Goal: Task Accomplishment & Management: Complete application form

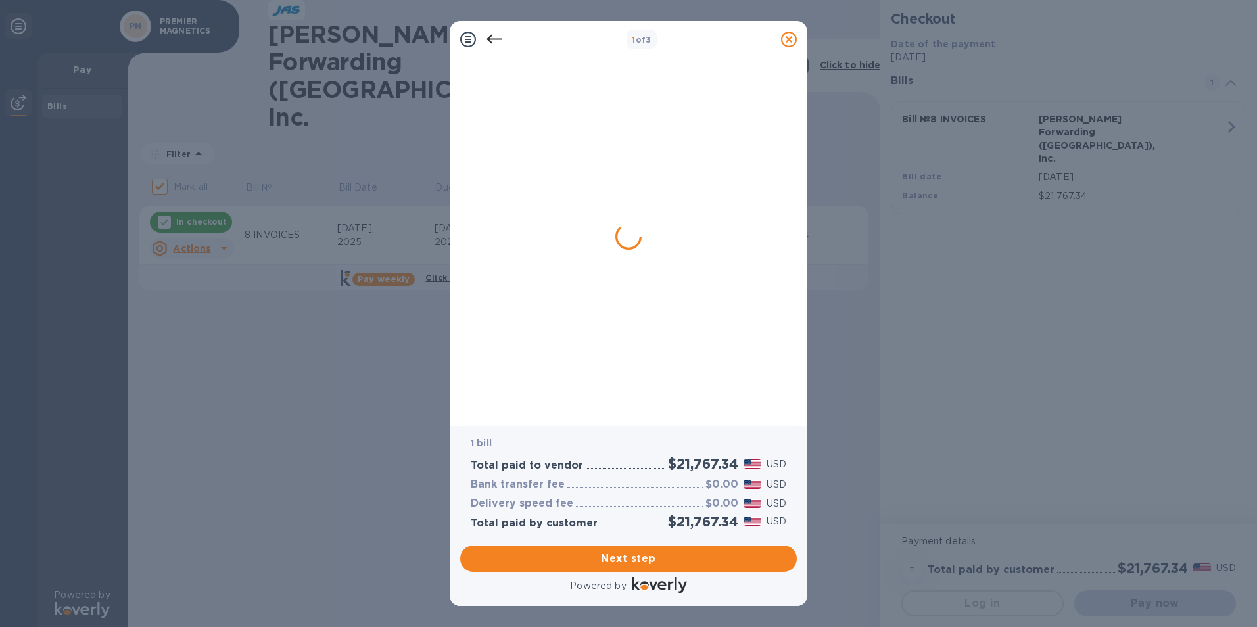
checkbox input "true"
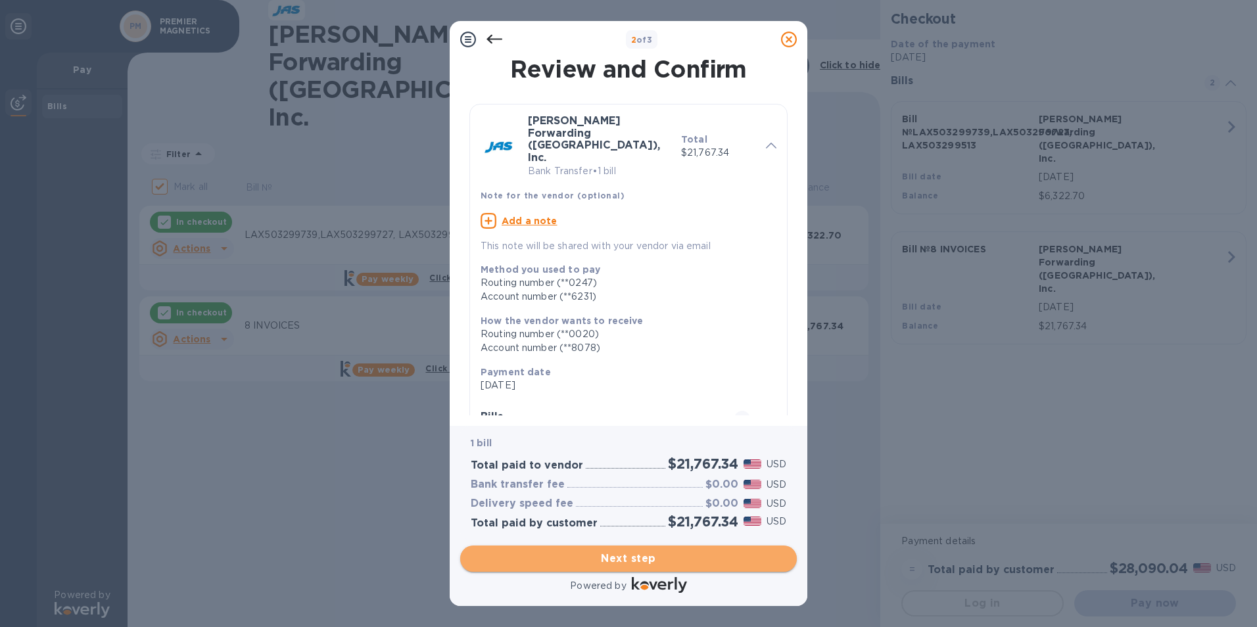
click at [618, 556] on span "Next step" at bounding box center [629, 559] width 316 height 16
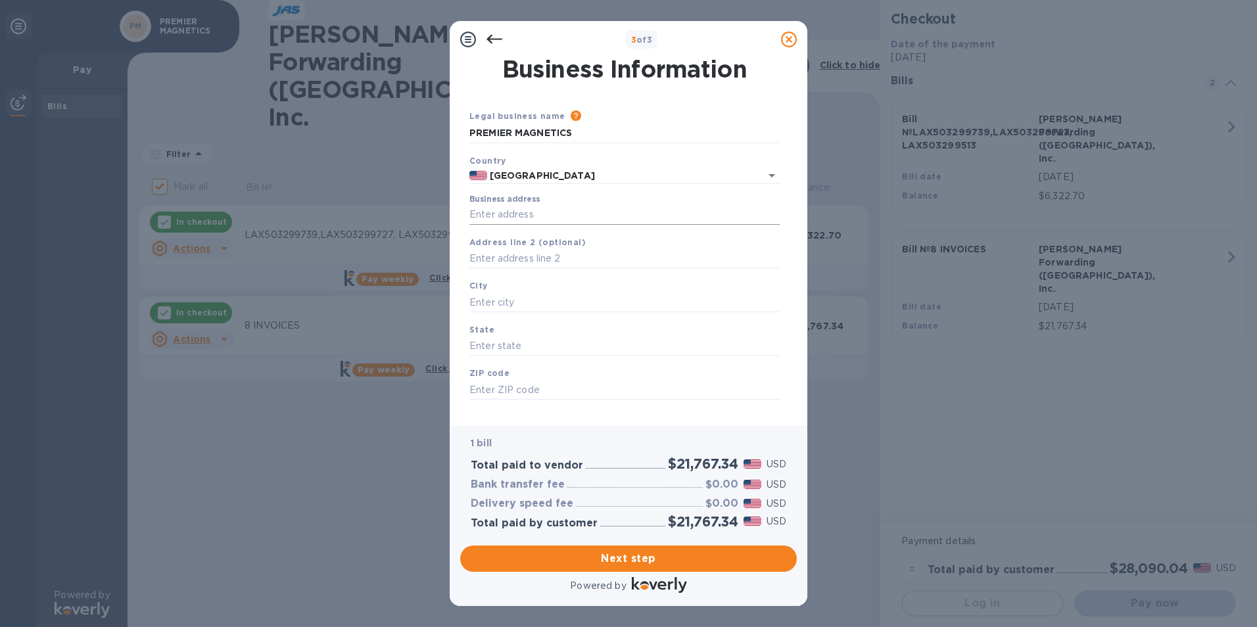
click at [516, 212] on input "Business address" at bounding box center [625, 215] width 310 height 20
type input "[STREET_ADDRESS]"
type input "[GEOGRAPHIC_DATA]"
type input "CA"
type input "92630"
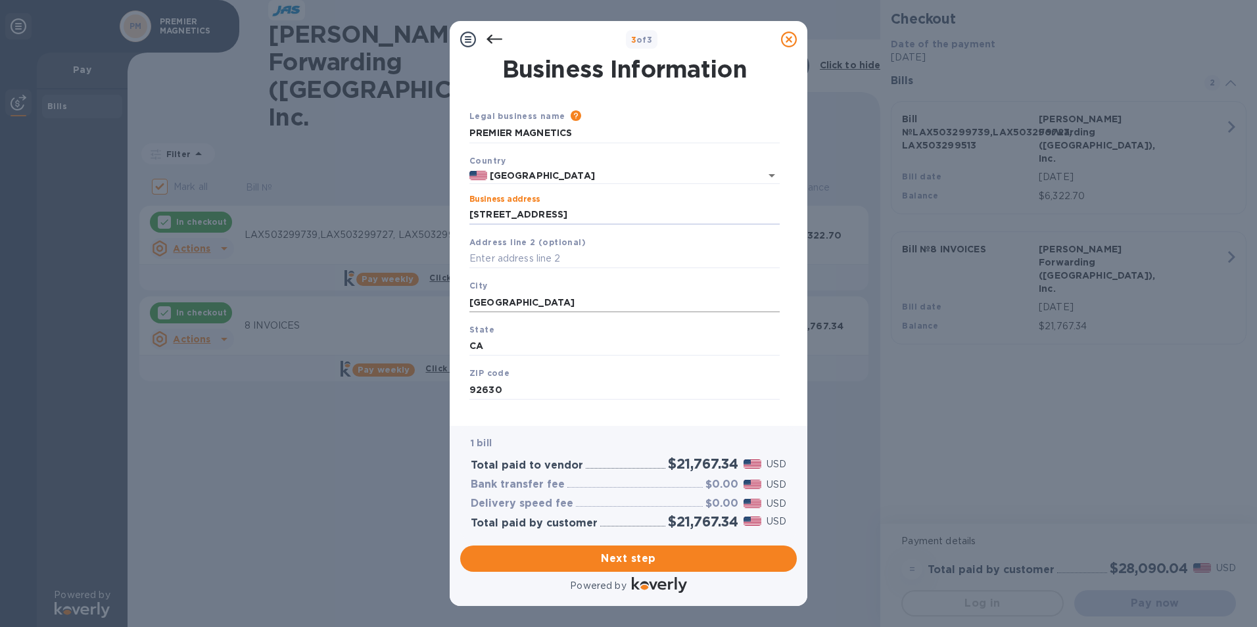
click at [527, 301] on input "[GEOGRAPHIC_DATA]" at bounding box center [625, 303] width 310 height 20
type input "[GEOGRAPHIC_DATA]"
click at [589, 555] on span "Next step" at bounding box center [629, 559] width 316 height 16
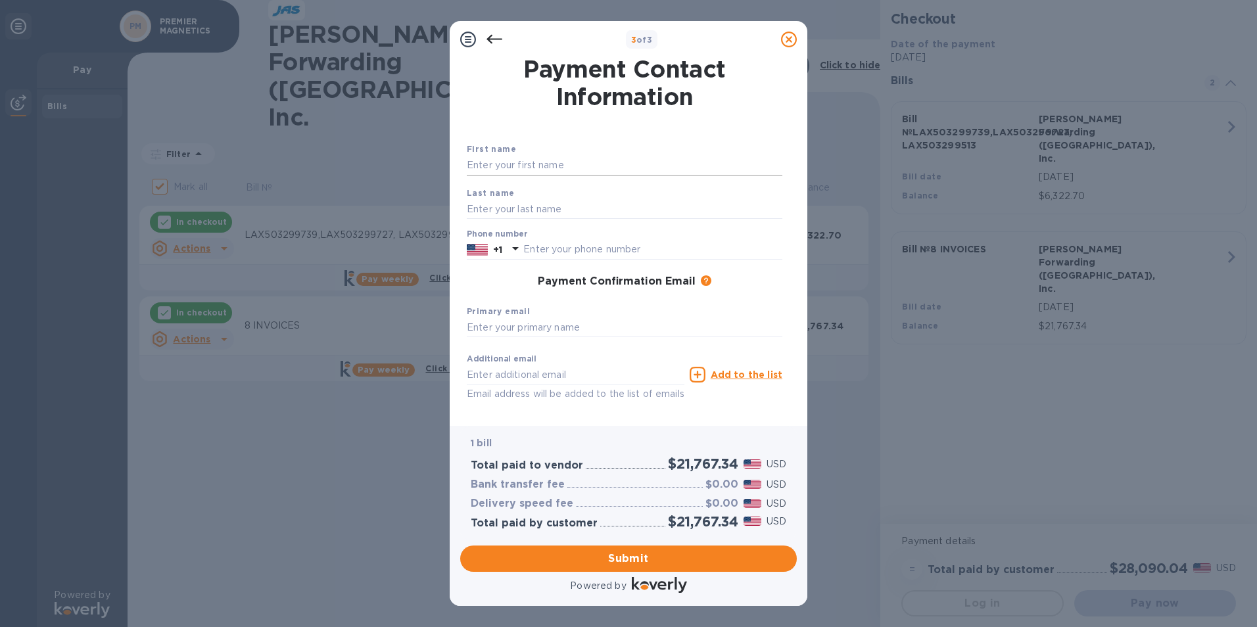
click at [489, 166] on input "text" at bounding box center [625, 166] width 316 height 20
type input "[PERSON_NAME]"
type input "9498707595"
type input "[EMAIL_ADDRESS][DOMAIN_NAME]"
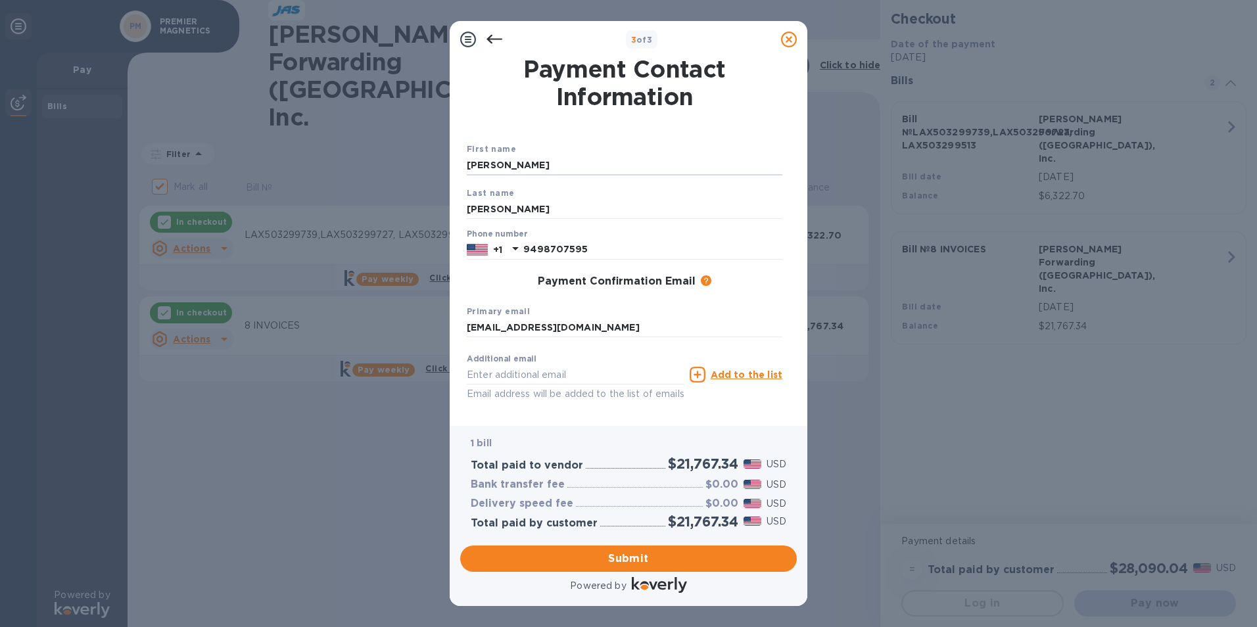
type input "[EMAIL_ADDRESS][DOMAIN_NAME]"
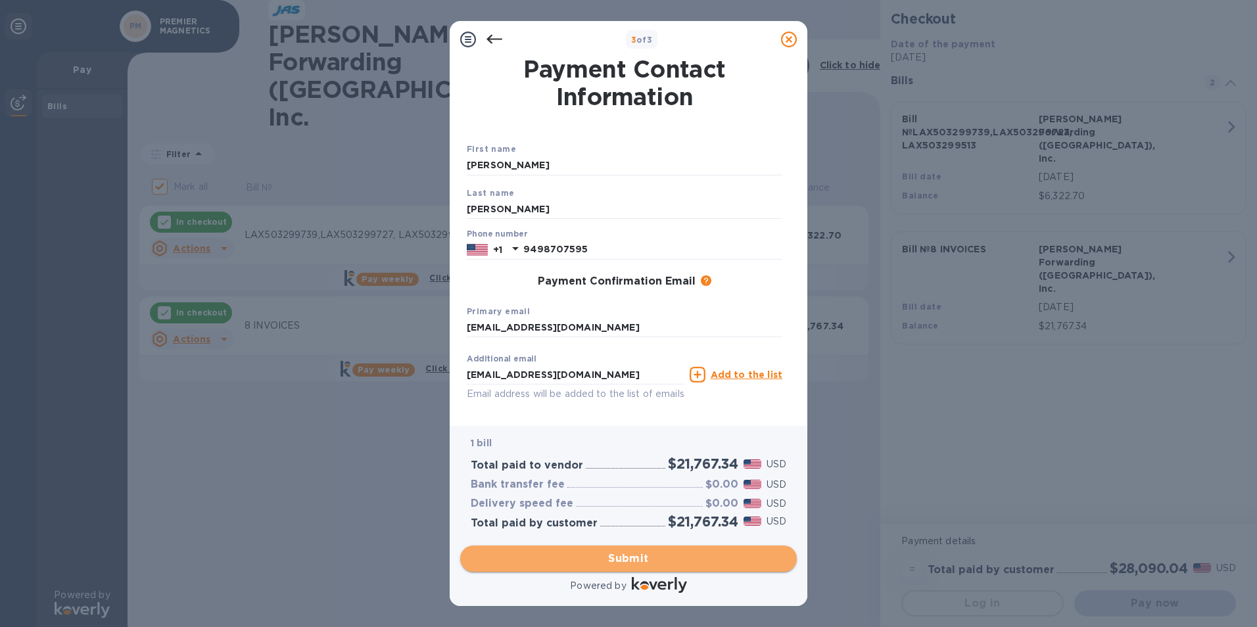
click at [627, 560] on span "Submit" at bounding box center [629, 559] width 316 height 16
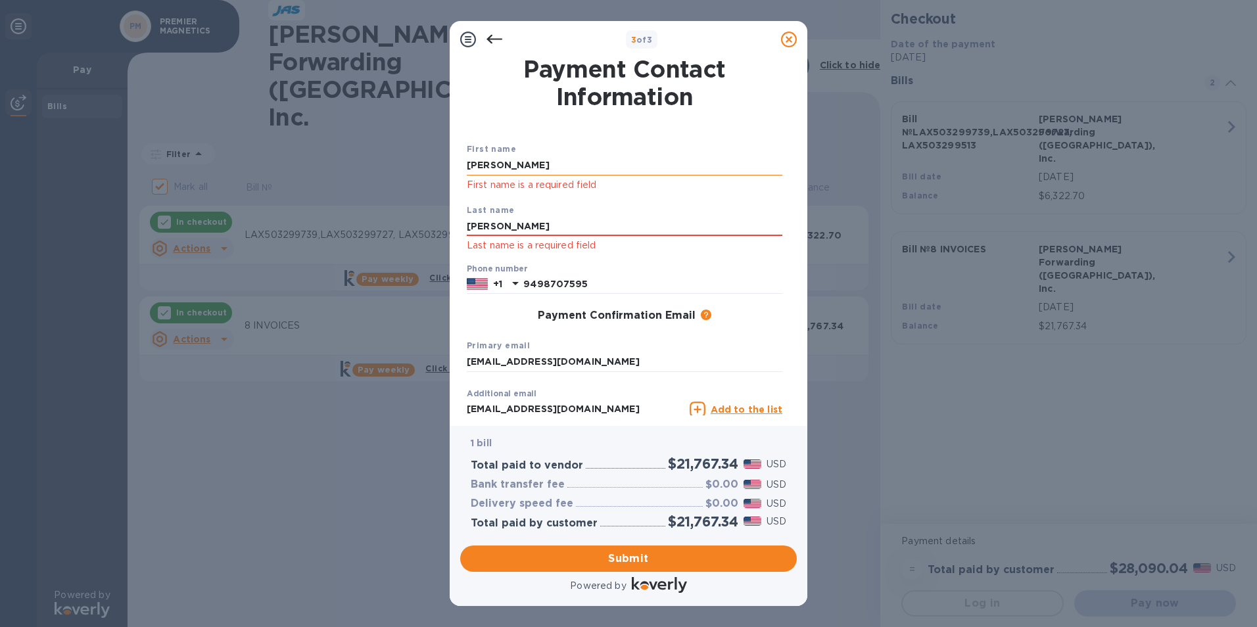
click at [537, 166] on input "[PERSON_NAME]" at bounding box center [625, 166] width 316 height 20
type input "[PERSON_NAME]"
drag, startPoint x: 734, startPoint y: 218, endPoint x: 721, endPoint y: 220, distance: 12.6
click at [734, 218] on input "[PERSON_NAME]" at bounding box center [625, 227] width 316 height 20
type input "[PERSON_NAME]"
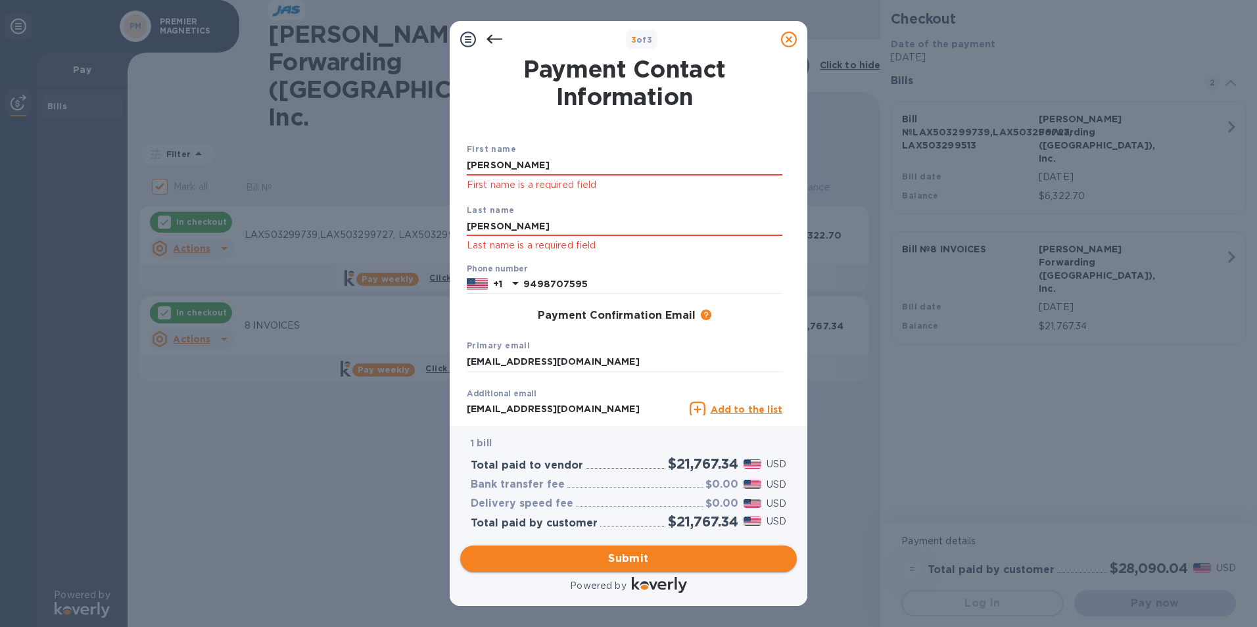
click at [645, 562] on span "Submit" at bounding box center [629, 559] width 316 height 16
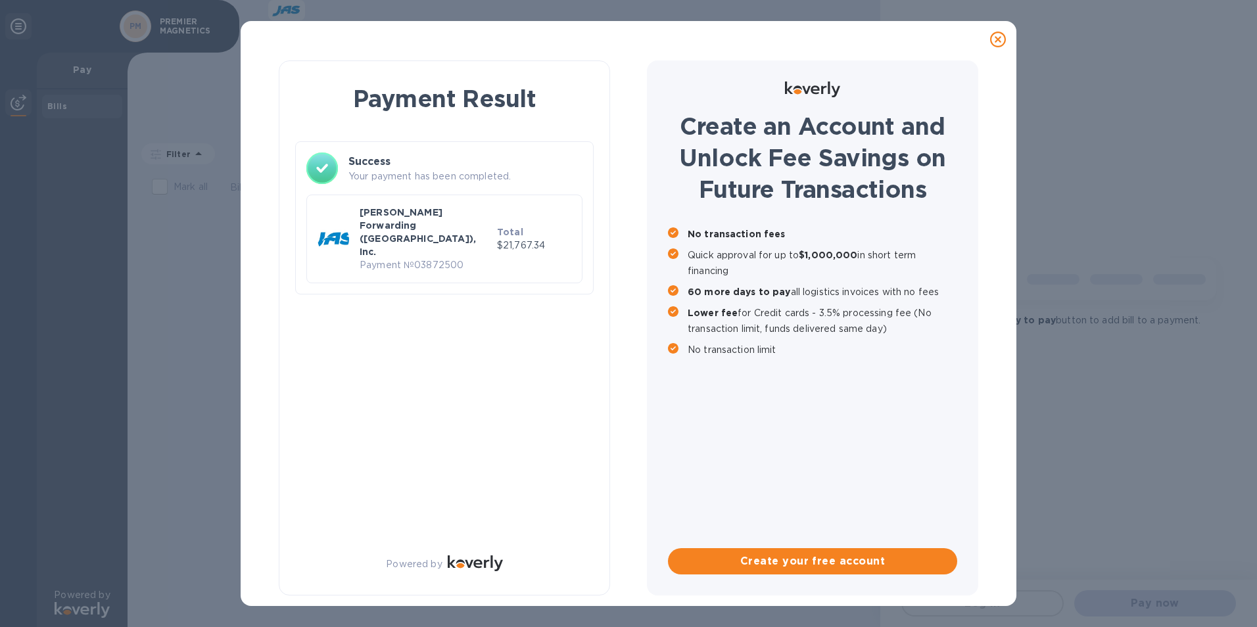
checkbox input "true"
